Goal: Information Seeking & Learning: Learn about a topic

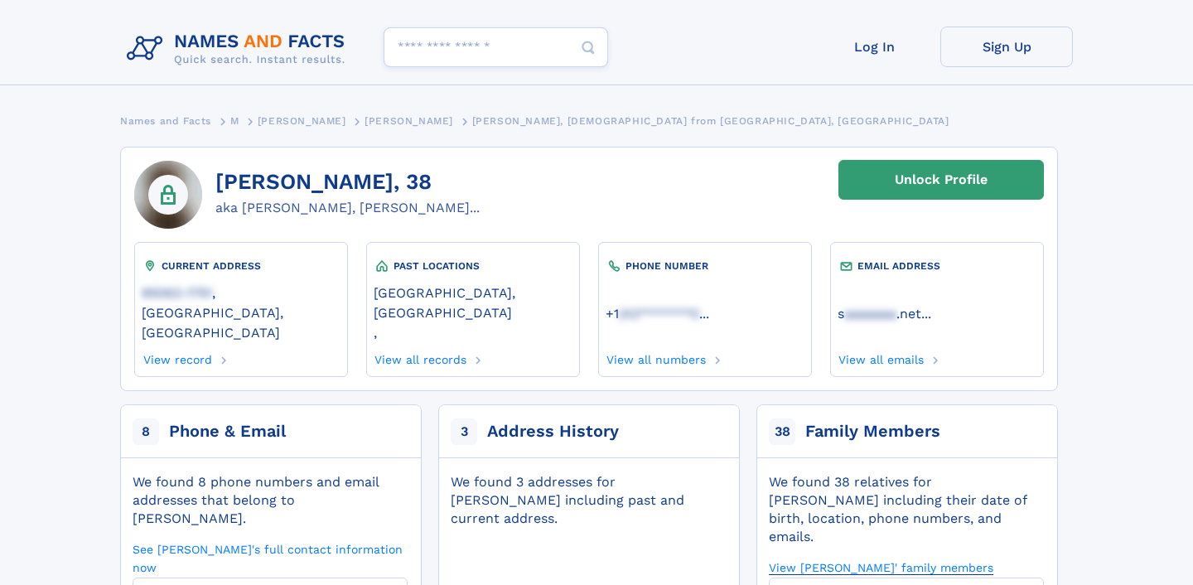
click at [994, 559] on link "View [PERSON_NAME]' family members" at bounding box center [881, 567] width 225 height 16
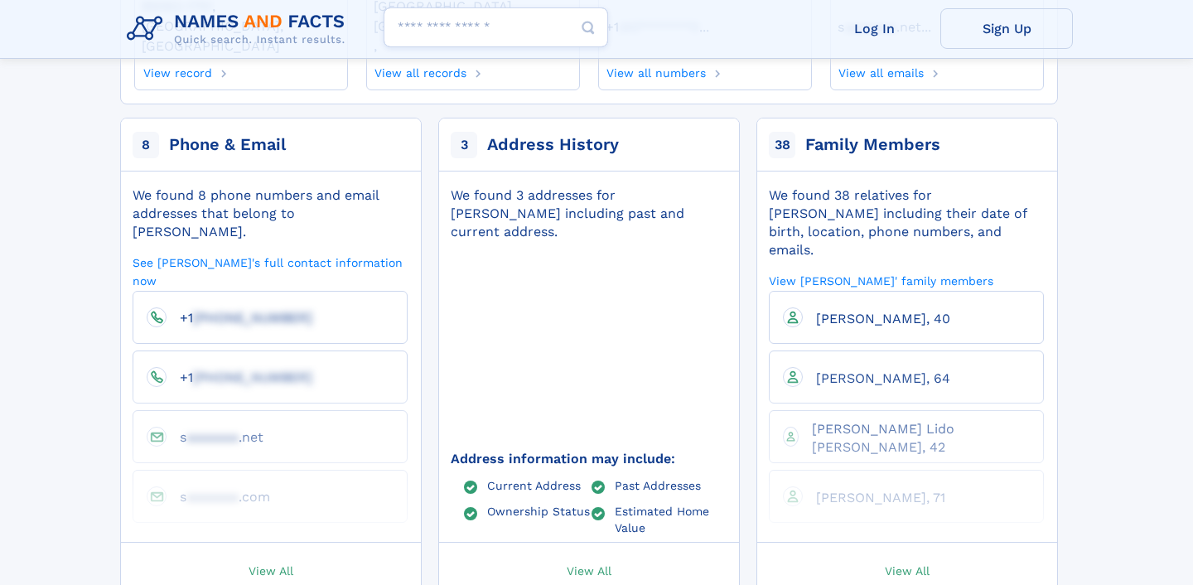
scroll to position [288, 0]
click at [912, 562] on span "View All" at bounding box center [907, 569] width 45 height 15
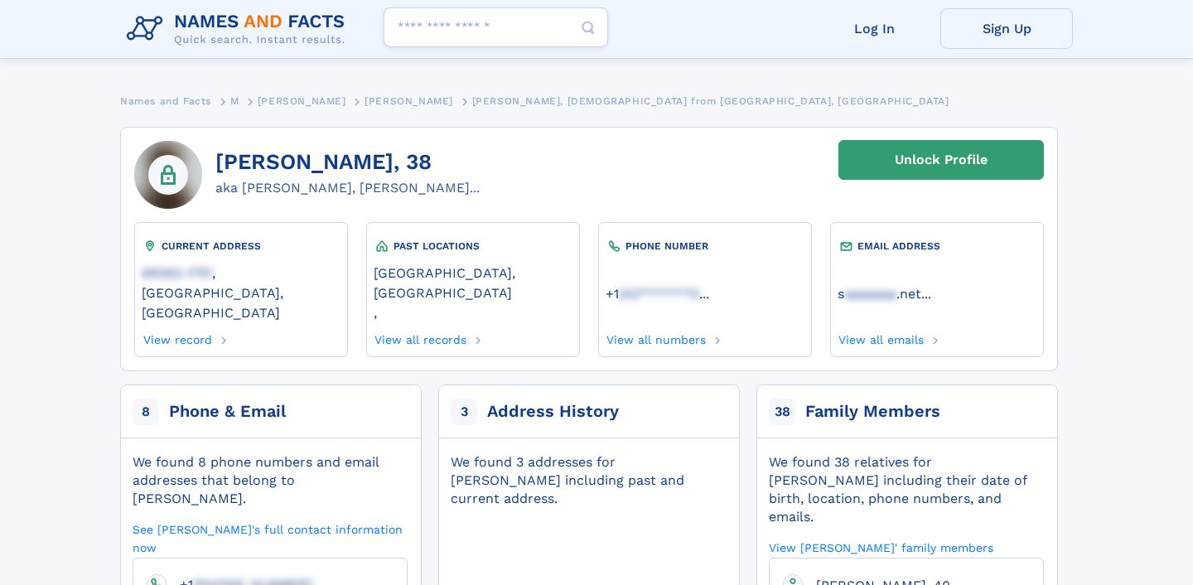
scroll to position [0, 0]
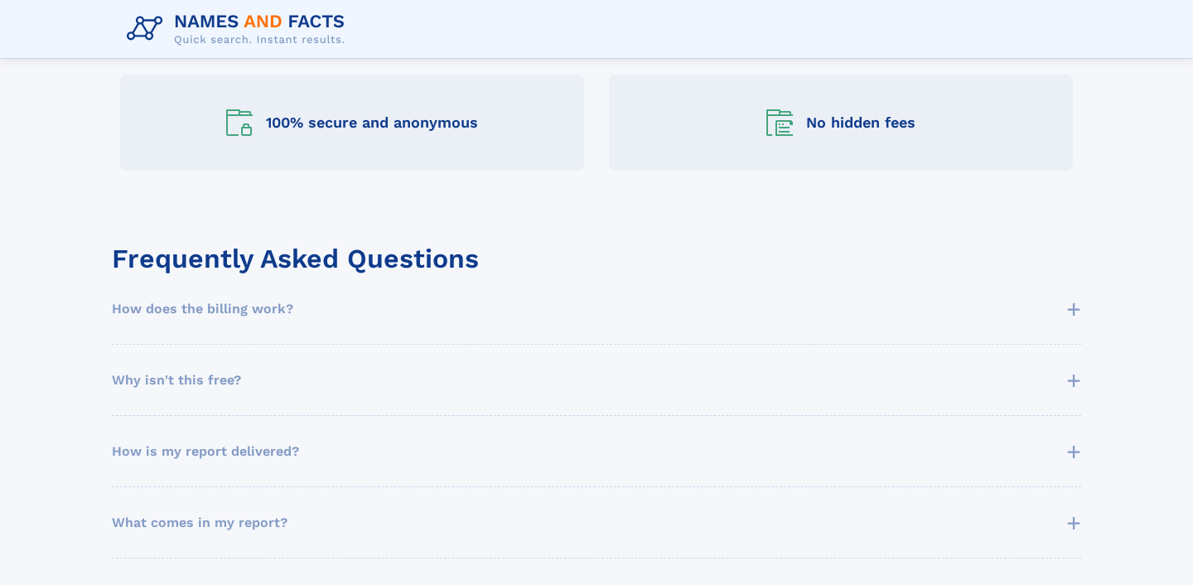
scroll to position [774, 0]
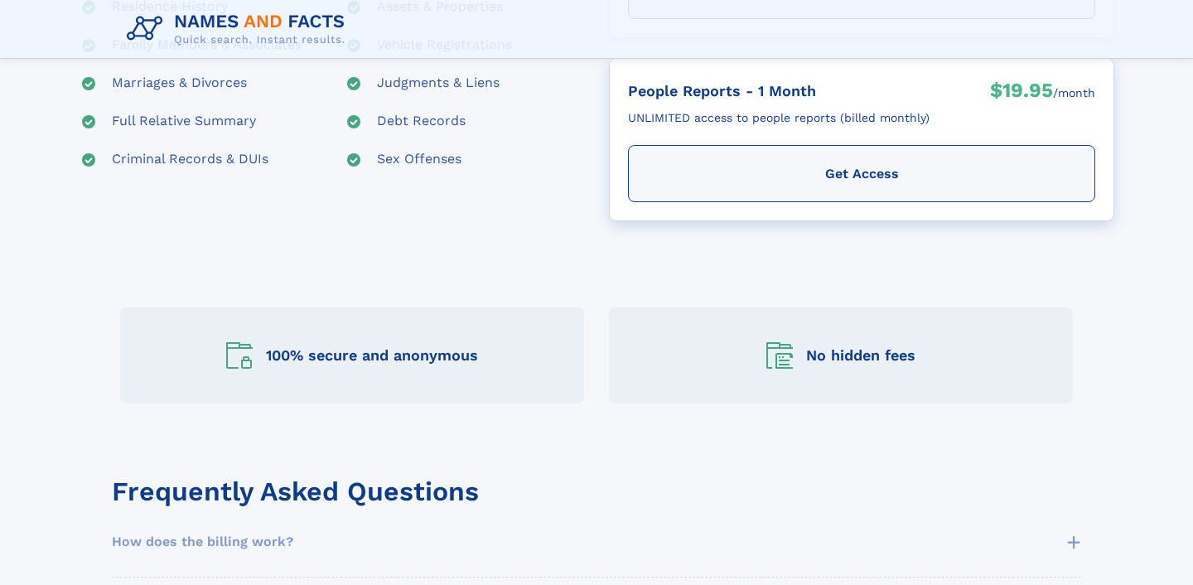
scroll to position [492, 0]
